Goal: Information Seeking & Learning: Learn about a topic

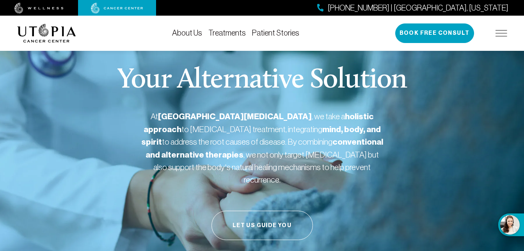
click at [506, 32] on img at bounding box center [502, 33] width 12 height 6
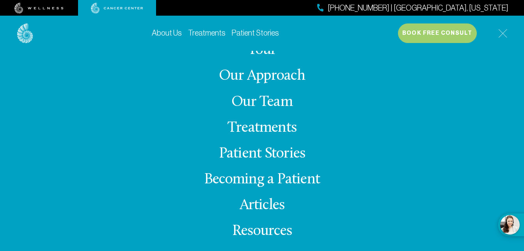
click at [167, 34] on link "About Us" at bounding box center [167, 32] width 30 height 9
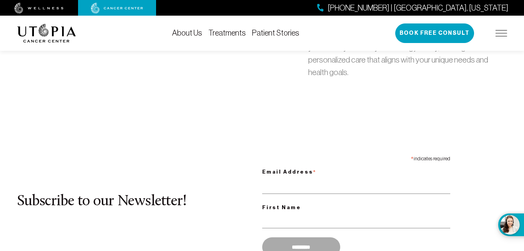
scroll to position [2663, 0]
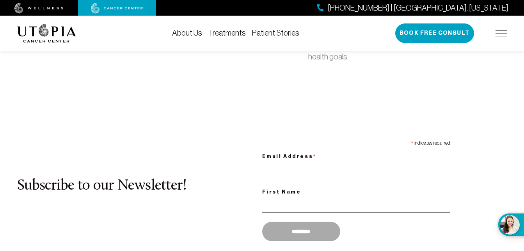
click at [505, 32] on img at bounding box center [502, 33] width 12 height 6
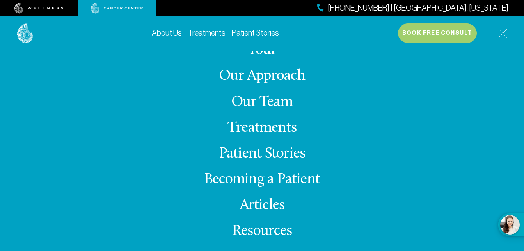
click at [278, 154] on link "Patient Stories" at bounding box center [262, 153] width 87 height 15
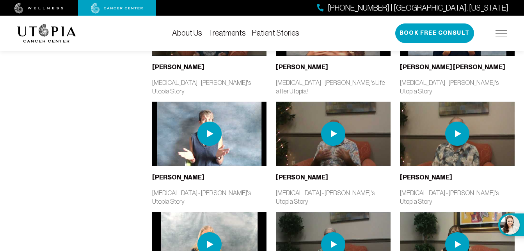
scroll to position [578, 0]
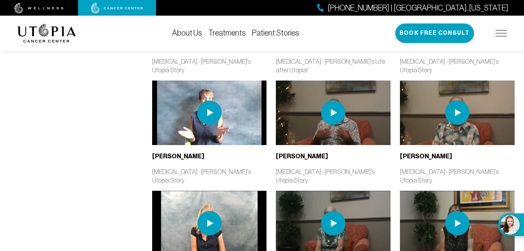
click at [333, 100] on img at bounding box center [333, 112] width 24 height 24
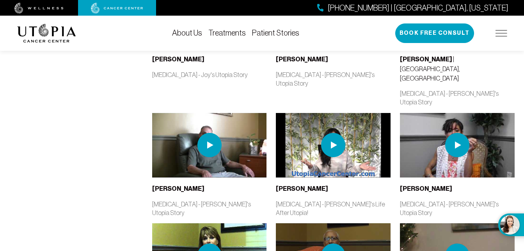
scroll to position [787, 0]
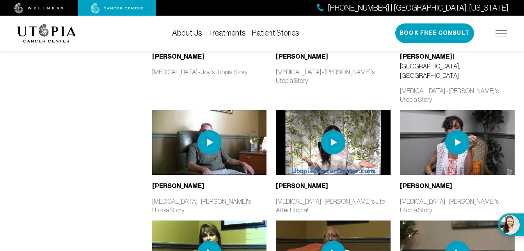
click at [334, 240] on img at bounding box center [333, 252] width 24 height 24
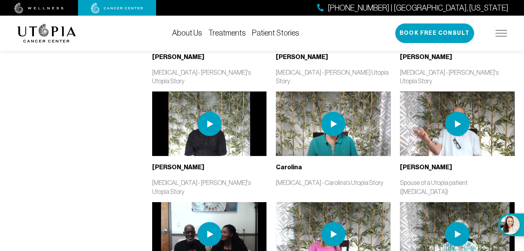
scroll to position [1011, 0]
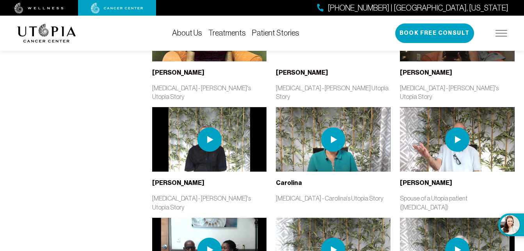
click at [207, 237] on img at bounding box center [210, 249] width 24 height 24
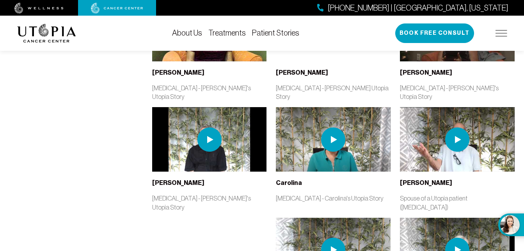
click at [499, 30] on img at bounding box center [502, 33] width 12 height 6
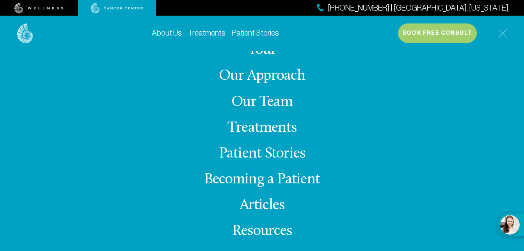
click at [264, 230] on link "Resources" at bounding box center [262, 230] width 60 height 15
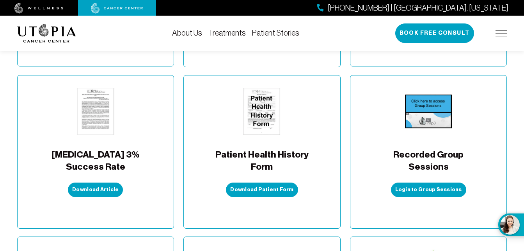
scroll to position [348, 0]
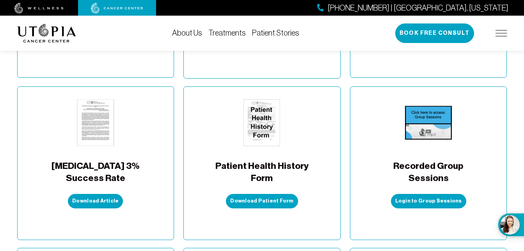
click at [102, 99] on img at bounding box center [95, 122] width 47 height 47
click at [500, 33] on img at bounding box center [502, 33] width 12 height 6
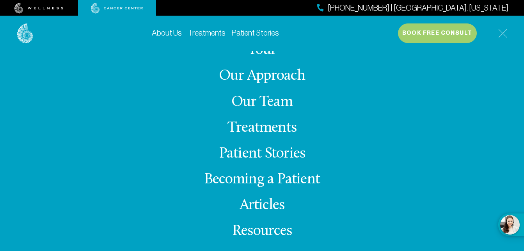
click at [283, 129] on link "Treatments" at bounding box center [262, 127] width 69 height 15
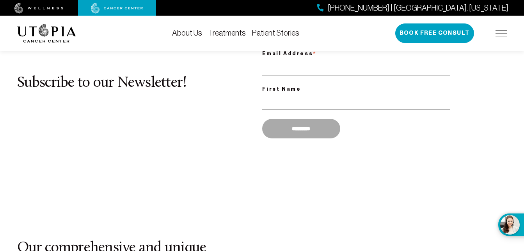
scroll to position [547, 0]
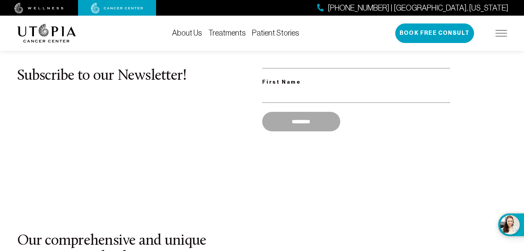
click at [507, 32] on img at bounding box center [502, 33] width 12 height 6
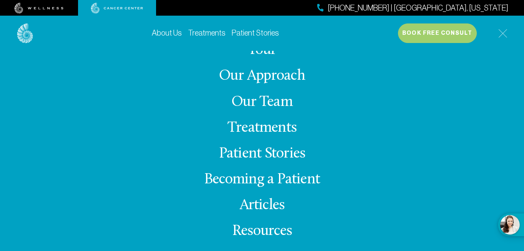
click at [262, 98] on link "Our Team" at bounding box center [262, 101] width 61 height 15
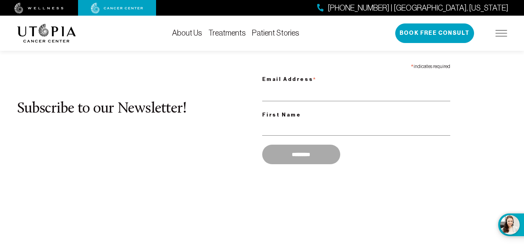
scroll to position [547, 0]
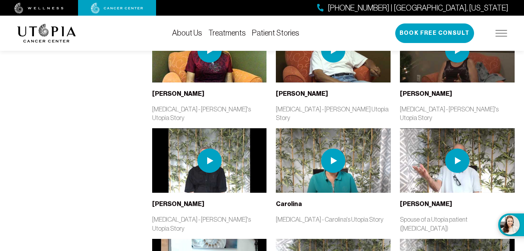
scroll to position [1011, 0]
